Goal: Complete application form

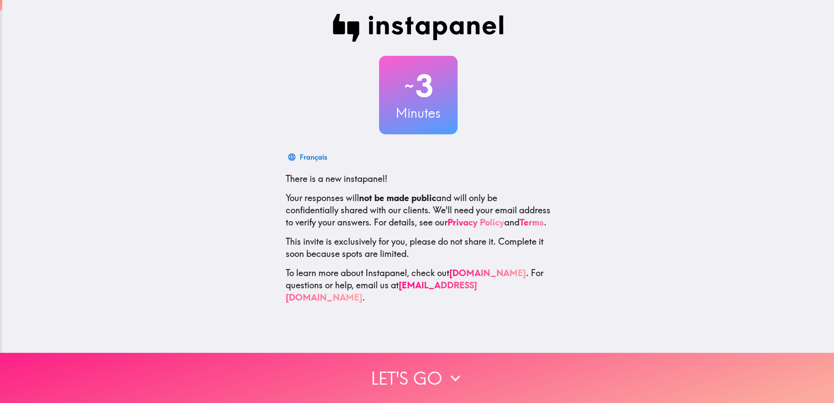
click at [418, 368] on button "Let's go" at bounding box center [417, 378] width 834 height 50
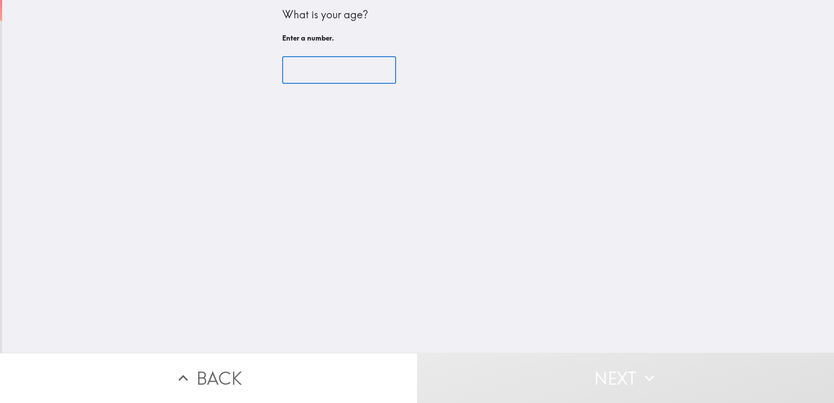
click at [333, 69] on input "number" at bounding box center [339, 70] width 114 height 27
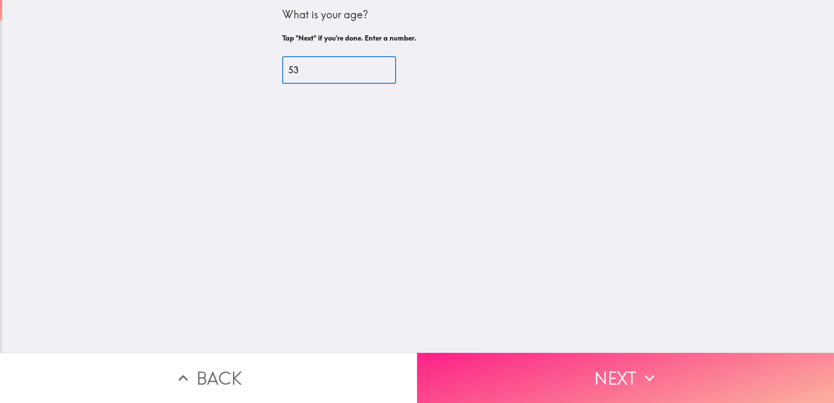
type input "53"
click at [579, 372] on button "Next" at bounding box center [625, 378] width 417 height 50
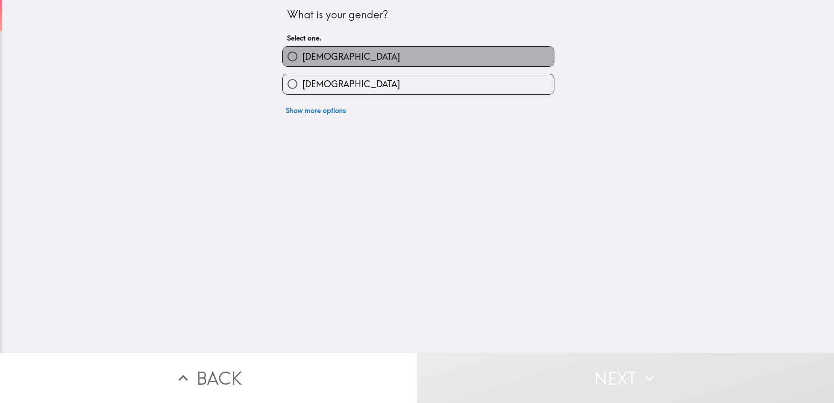
click at [336, 55] on label "[DEMOGRAPHIC_DATA]" at bounding box center [418, 57] width 271 height 20
click at [302, 55] on input "[DEMOGRAPHIC_DATA]" at bounding box center [293, 57] width 20 height 20
radio input "true"
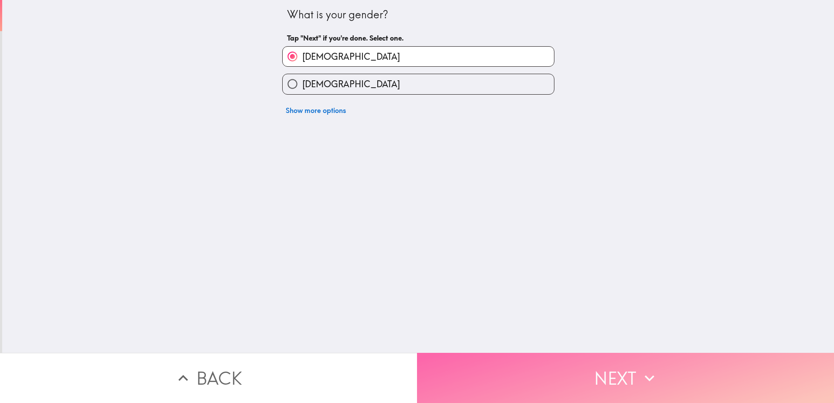
click at [566, 369] on button "Next" at bounding box center [625, 378] width 417 height 50
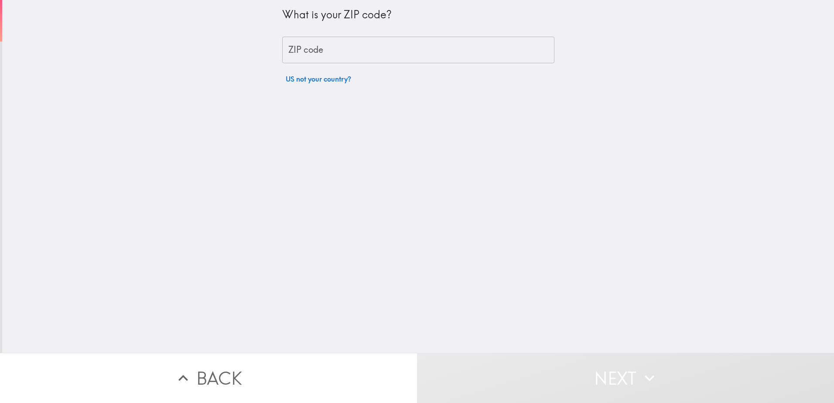
click at [343, 53] on input "ZIP code" at bounding box center [418, 50] width 272 height 27
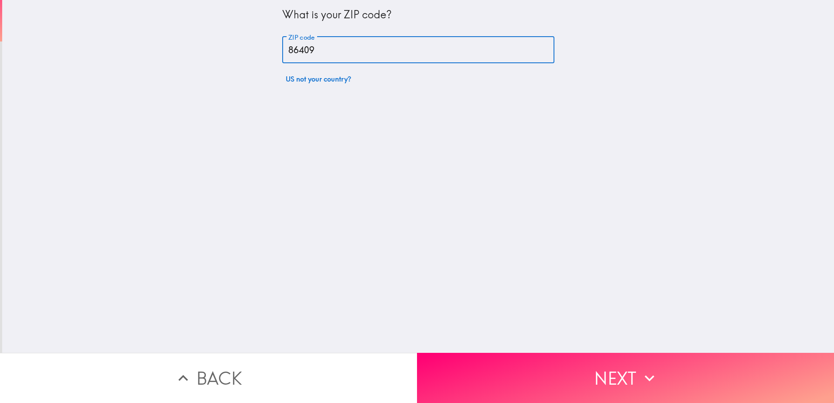
type input "86409"
click at [555, 124] on div "What is your ZIP code? ZIP code 86409 ZIP code US not your country?" at bounding box center [418, 176] width 832 height 353
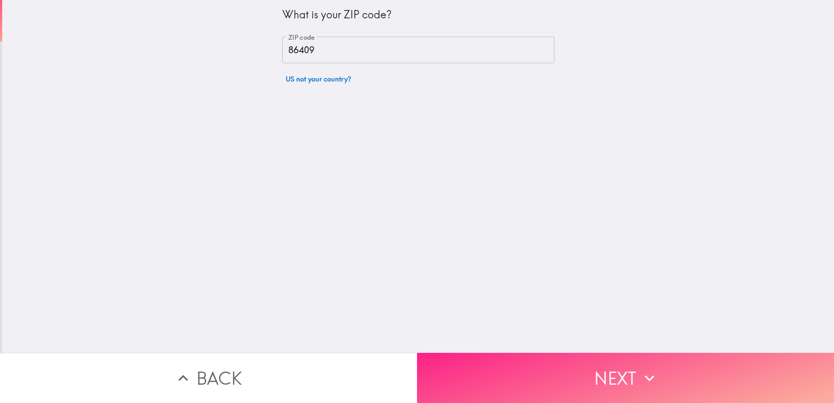
click at [605, 367] on button "Next" at bounding box center [625, 378] width 417 height 50
